Goal: Information Seeking & Learning: Learn about a topic

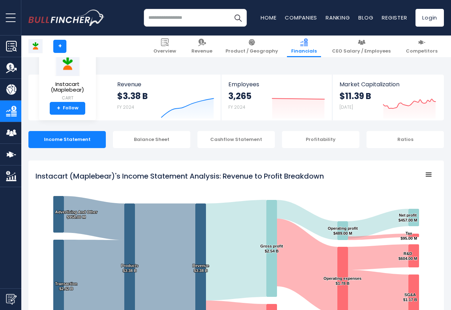
scroll to position [384, 0]
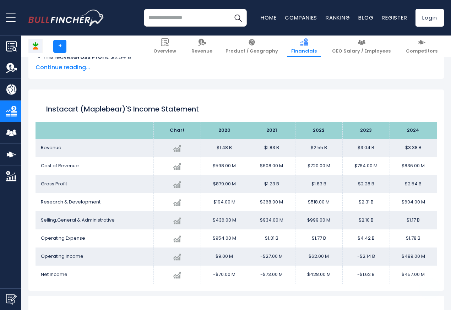
scroll to position [384, 0]
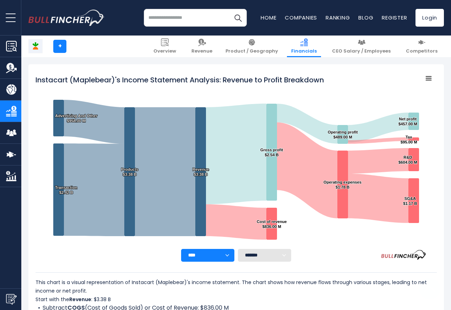
scroll to position [384, 0]
